Goal: Check status: Check status

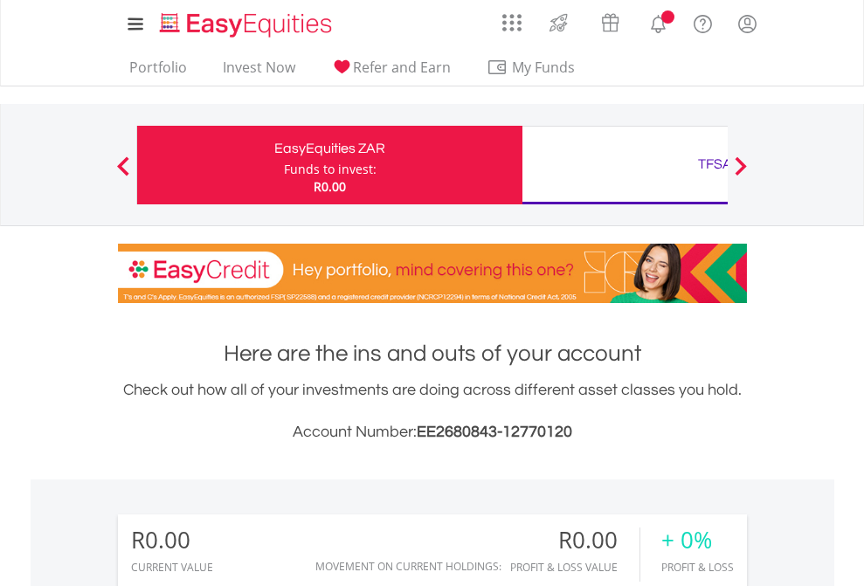
scroll to position [168, 274]
click at [284, 165] on div "Funds to invest:" at bounding box center [330, 169] width 93 height 17
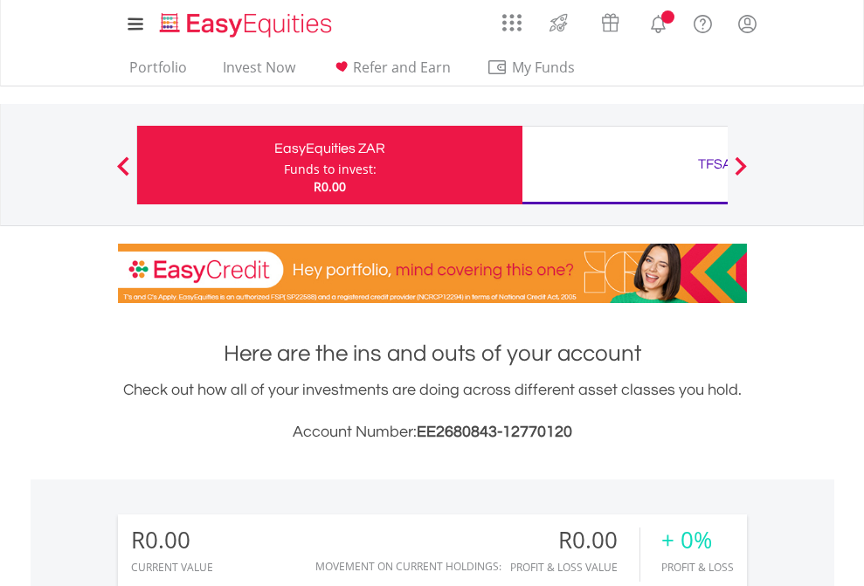
scroll to position [168, 274]
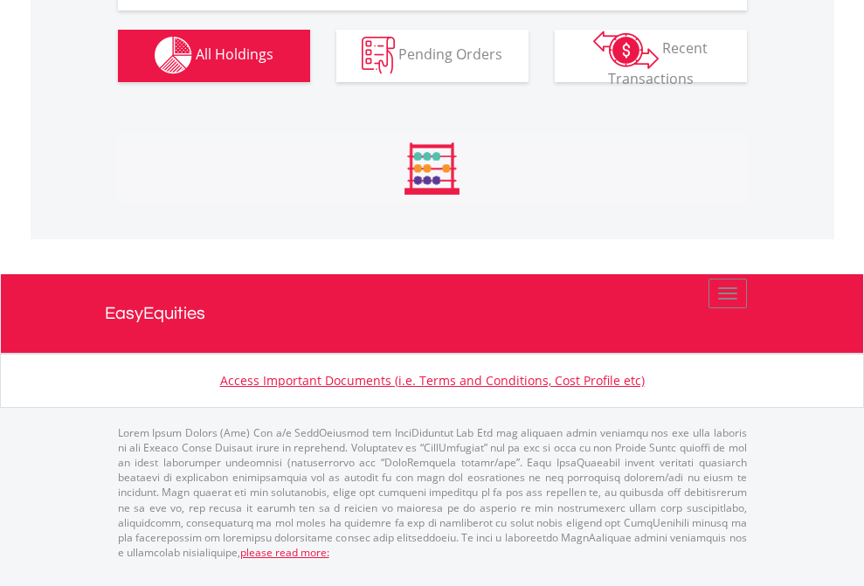
scroll to position [1730, 0]
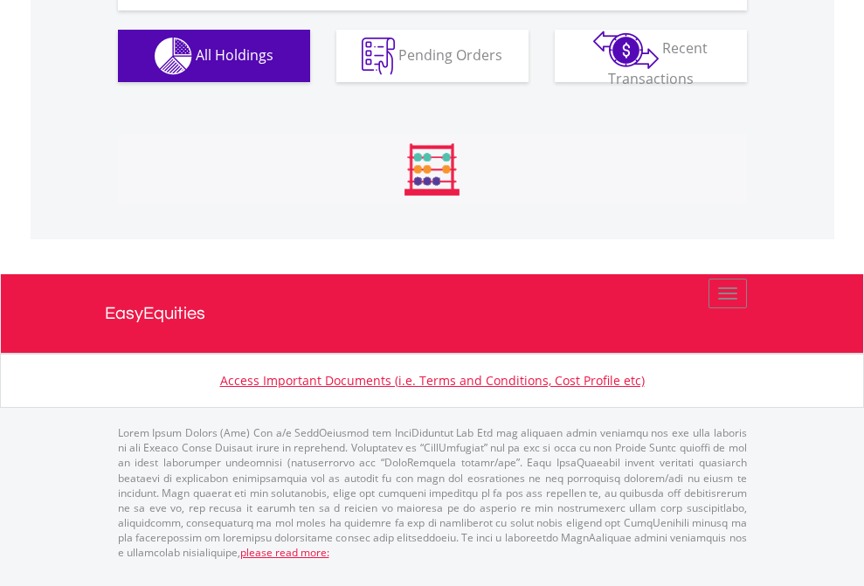
scroll to position [168, 274]
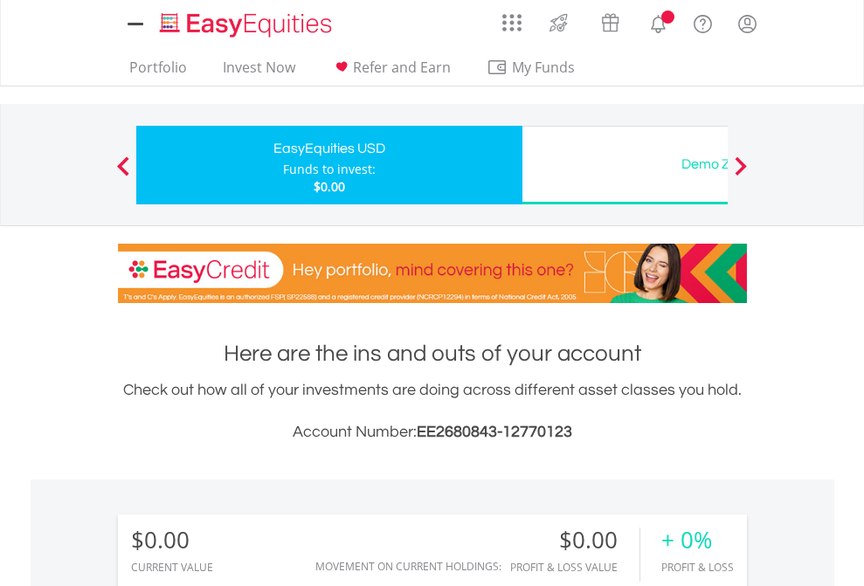
scroll to position [1299, 0]
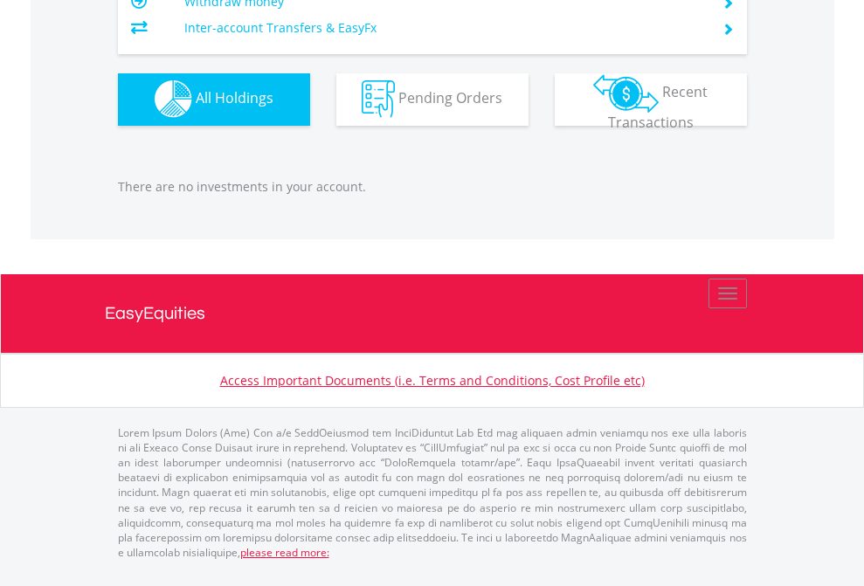
scroll to position [1730, 0]
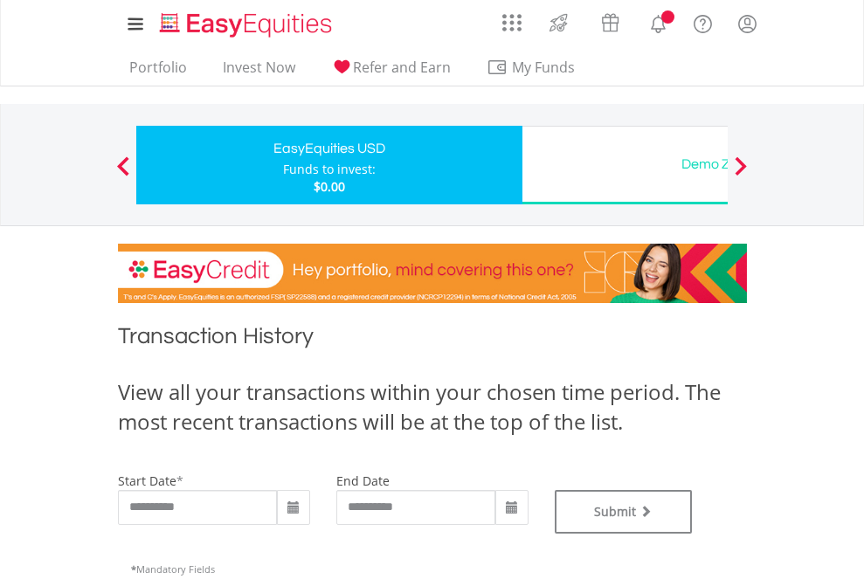
type input "**********"
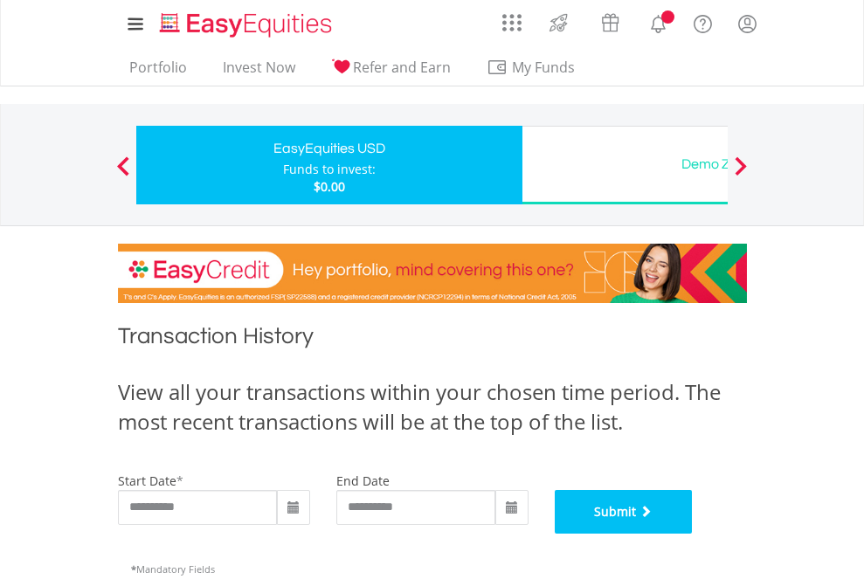
click at [693, 534] on button "Submit" at bounding box center [624, 512] width 138 height 44
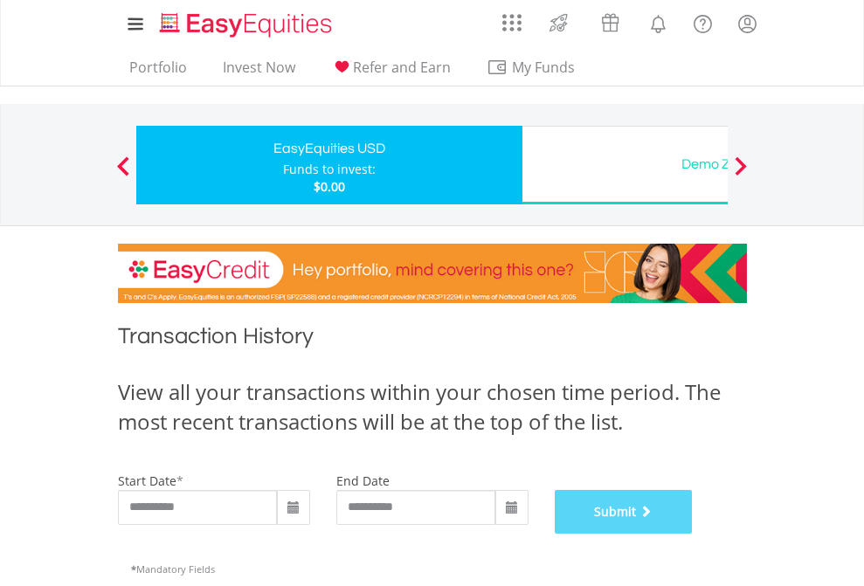
scroll to position [709, 0]
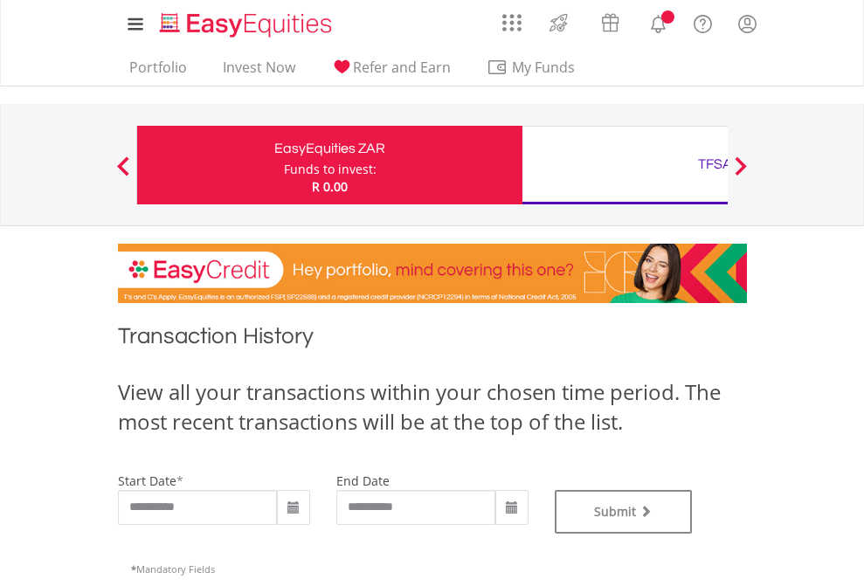
click at [625, 165] on div "TFSA" at bounding box center [715, 164] width 364 height 24
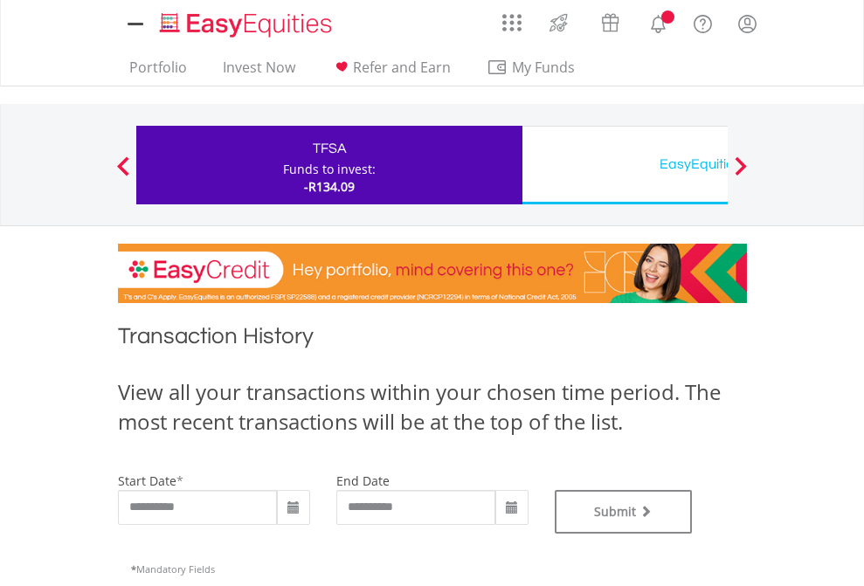
type input "**********"
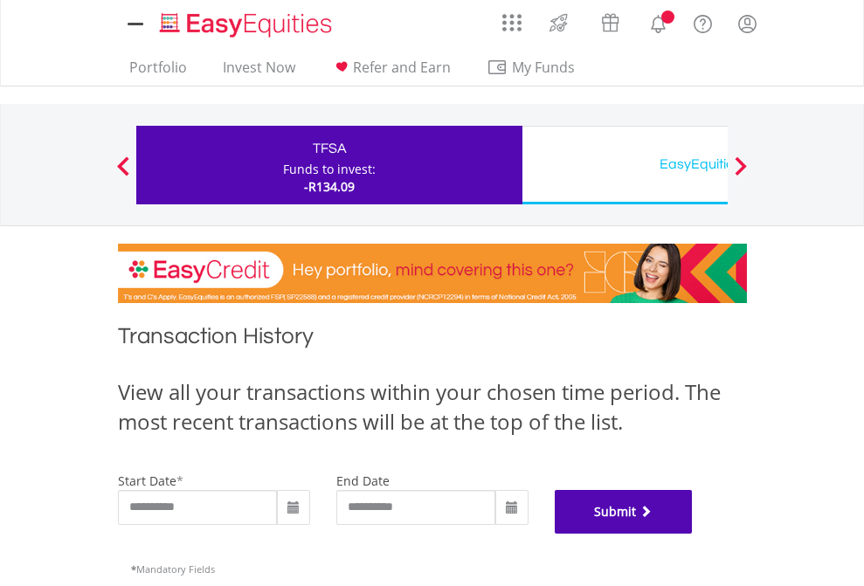
click at [693, 534] on button "Submit" at bounding box center [624, 512] width 138 height 44
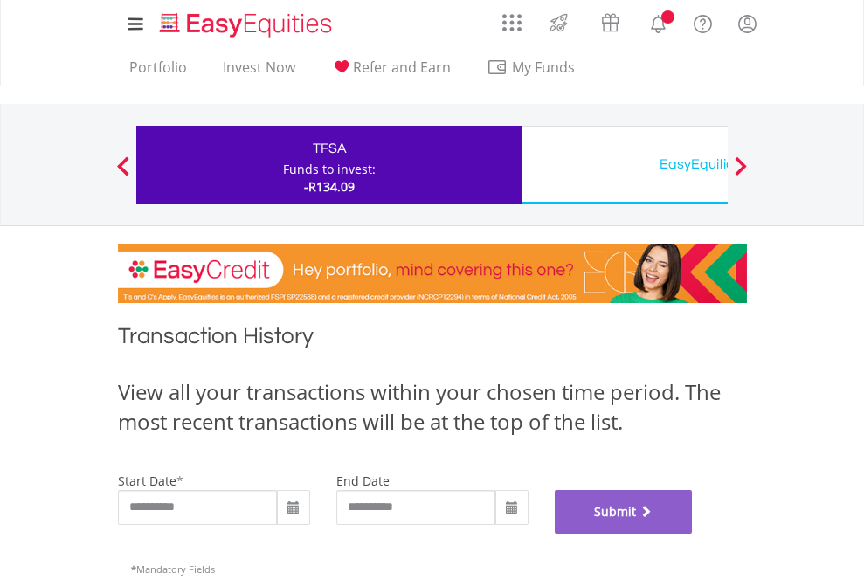
scroll to position [709, 0]
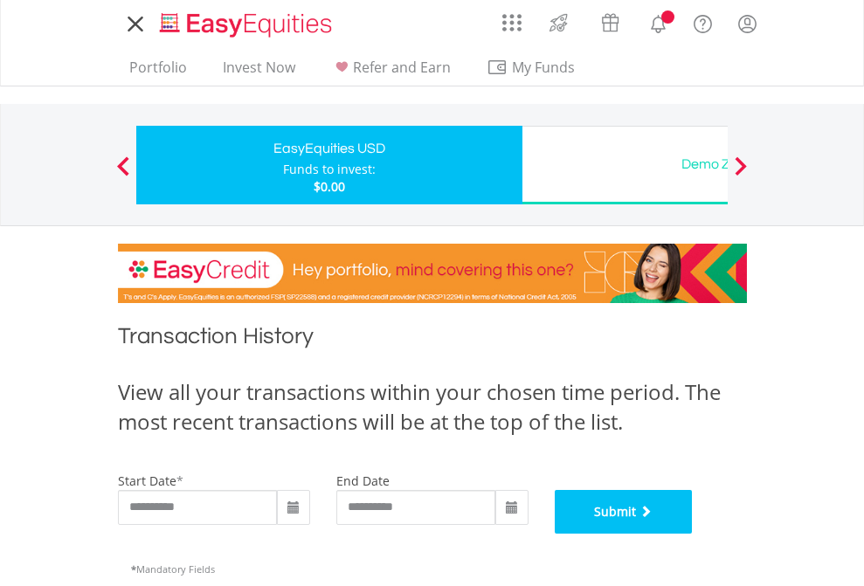
click at [693, 534] on button "Submit" at bounding box center [624, 512] width 138 height 44
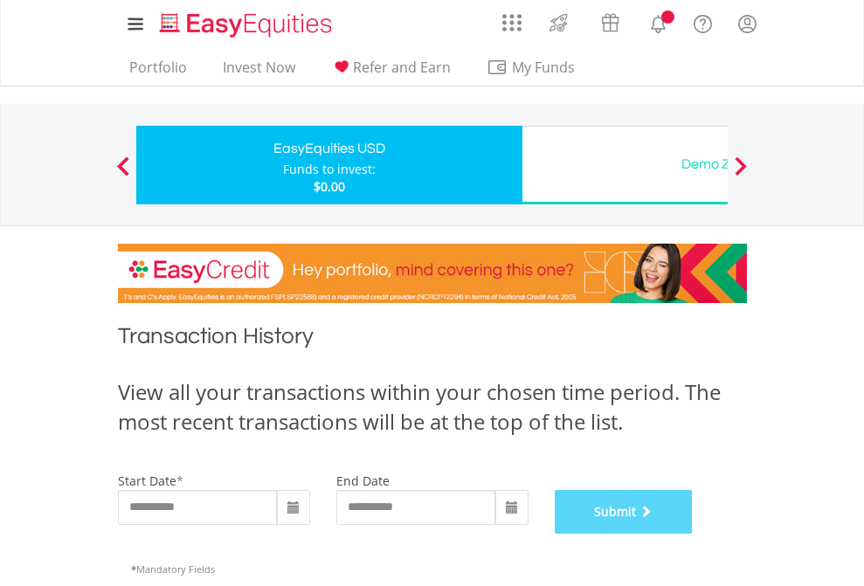
scroll to position [709, 0]
